Goal: Task Accomplishment & Management: Use online tool/utility

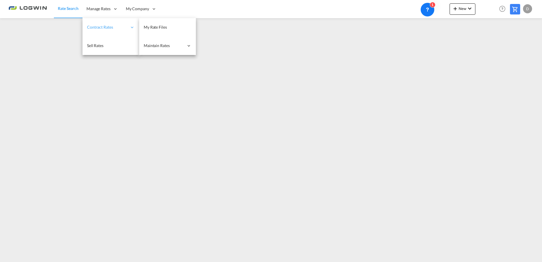
click at [113, 27] on span "Contract Rates" at bounding box center [107, 27] width 40 height 6
click at [146, 26] on span "My Rate Files" at bounding box center [155, 27] width 23 height 5
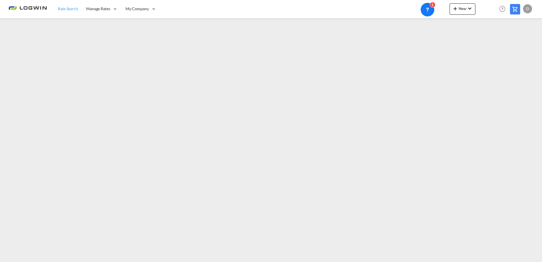
click at [69, 7] on span "Rate Search" at bounding box center [68, 8] width 20 height 5
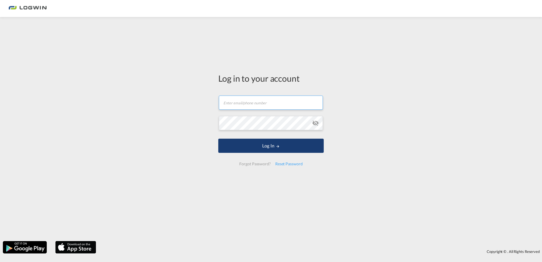
type input "diana.naths@logwin-logistics.com"
click at [306, 150] on button "Log In" at bounding box center [270, 146] width 105 height 14
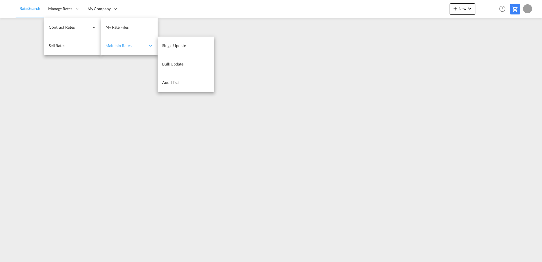
drag, startPoint x: 113, startPoint y: 29, endPoint x: 107, endPoint y: 39, distance: 11.9
click at [113, 29] on span "My Rate Files" at bounding box center [116, 27] width 23 height 5
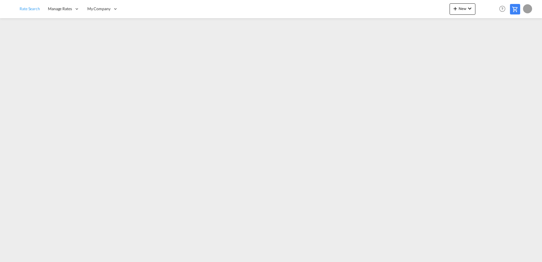
click at [35, 10] on span "Rate Search" at bounding box center [30, 8] width 20 height 5
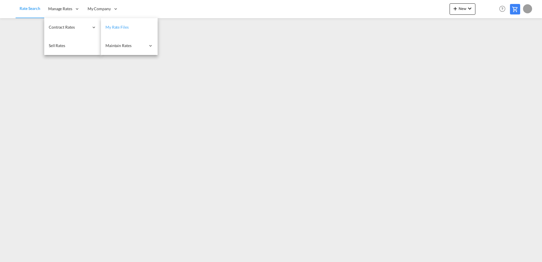
click at [118, 29] on span "My Rate Files" at bounding box center [116, 27] width 23 height 5
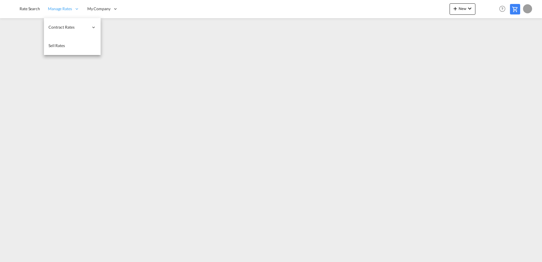
drag, startPoint x: 36, startPoint y: 13, endPoint x: 45, endPoint y: 10, distance: 9.3
click at [36, 13] on link "Rate Search" at bounding box center [30, 9] width 28 height 18
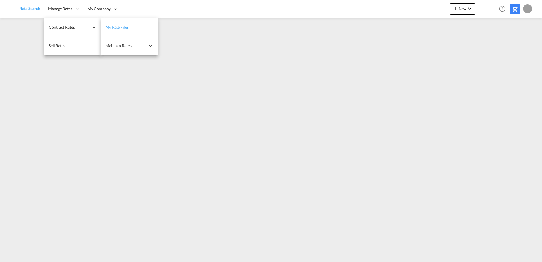
click at [122, 31] on link "My Rate Files" at bounding box center [129, 27] width 57 height 18
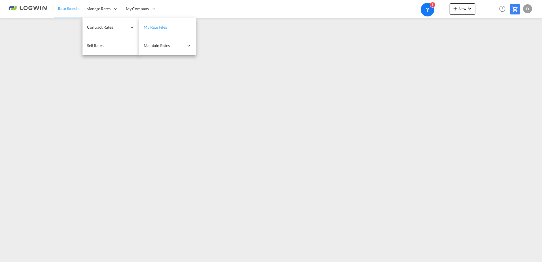
click at [177, 29] on link "My Rate Files" at bounding box center [167, 27] width 57 height 18
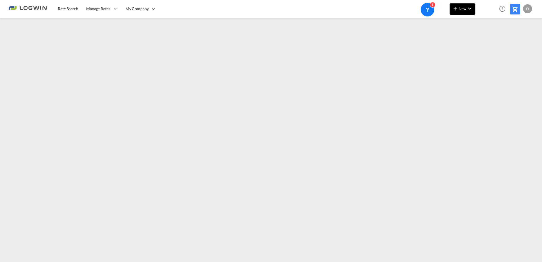
click at [470, 10] on md-icon "icon-chevron-down" at bounding box center [469, 8] width 7 height 7
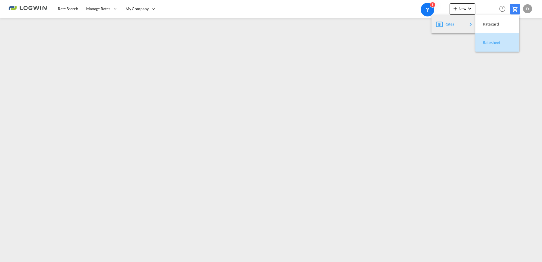
click at [508, 50] on button "Ratesheet" at bounding box center [497, 42] width 44 height 18
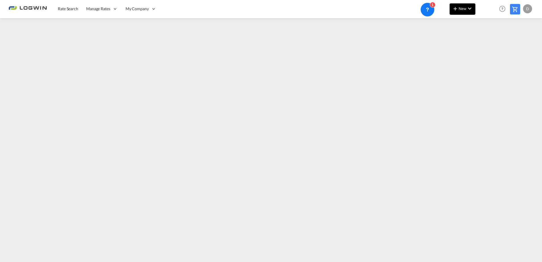
drag, startPoint x: 474, startPoint y: 17, endPoint x: 470, endPoint y: 11, distance: 7.0
click at [473, 16] on md-menu "New" at bounding box center [463, 10] width 26 height 14
click at [469, 10] on md-icon "icon-chevron-down" at bounding box center [469, 8] width 7 height 7
click at [488, 40] on span "Ratesheet" at bounding box center [486, 42] width 6 height 11
click at [459, 12] on button "New" at bounding box center [463, 8] width 26 height 11
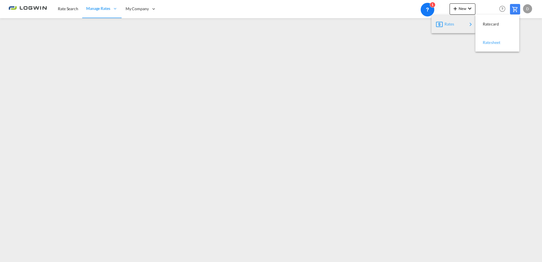
click at [489, 44] on span "Ratesheet" at bounding box center [486, 42] width 6 height 11
click at [453, 1] on div "New Help Resources Product Release D My Profile Logout" at bounding box center [492, 9] width 84 height 18
click at [467, 8] on md-icon "icon-chevron-down" at bounding box center [469, 8] width 7 height 7
click at [490, 46] on div "Ratesheet" at bounding box center [493, 42] width 21 height 14
